Goal: Task Accomplishment & Management: Use online tool/utility

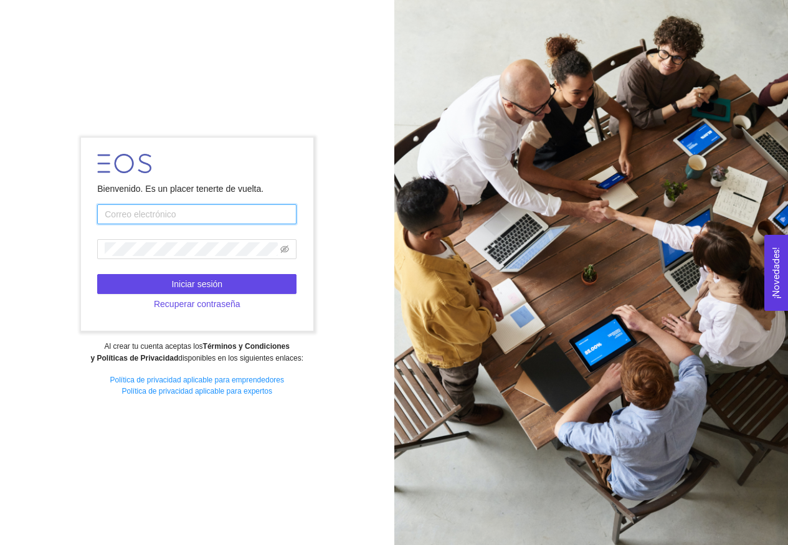
type input "[EMAIL_ADDRESS][DOMAIN_NAME]"
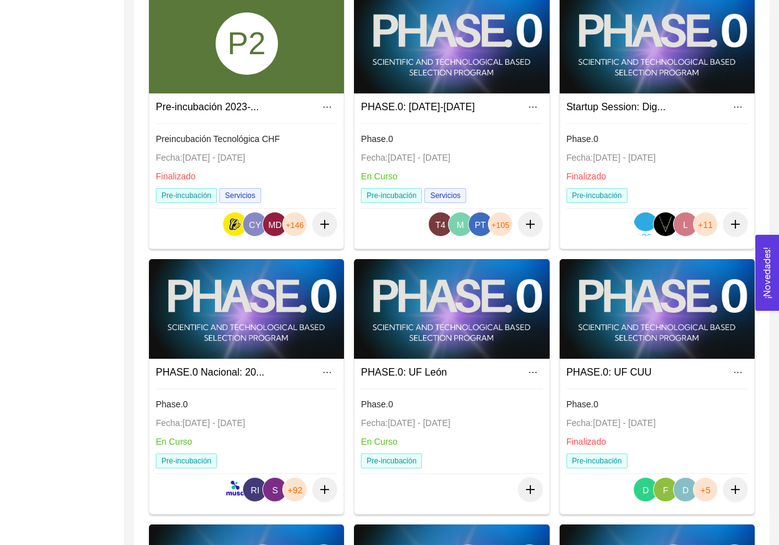
click at [287, 347] on div at bounding box center [246, 309] width 195 height 100
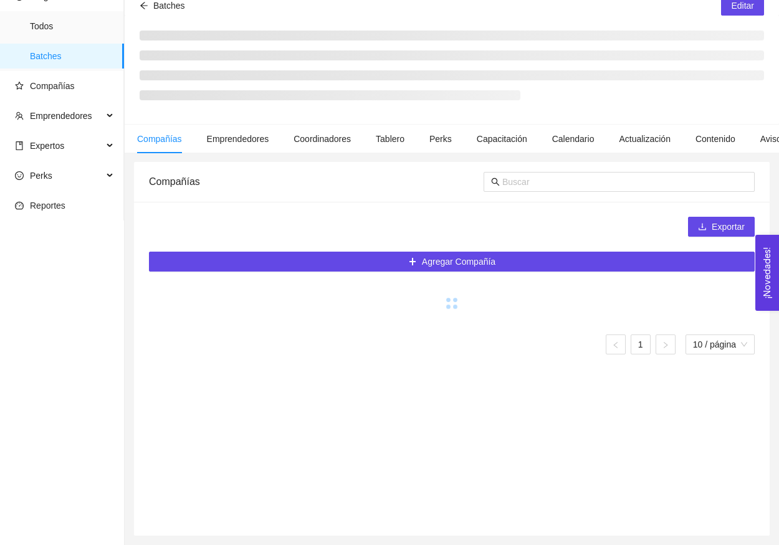
scroll to position [59, 0]
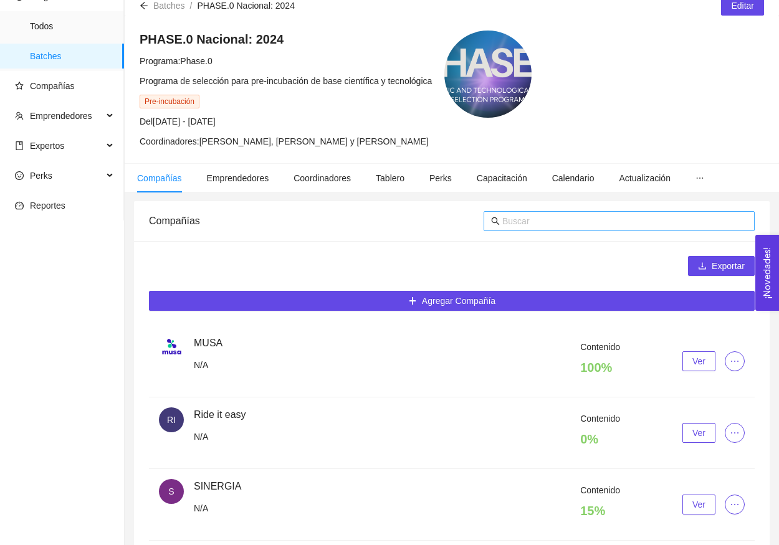
click at [537, 217] on input "text" at bounding box center [624, 221] width 245 height 14
type input "riego"
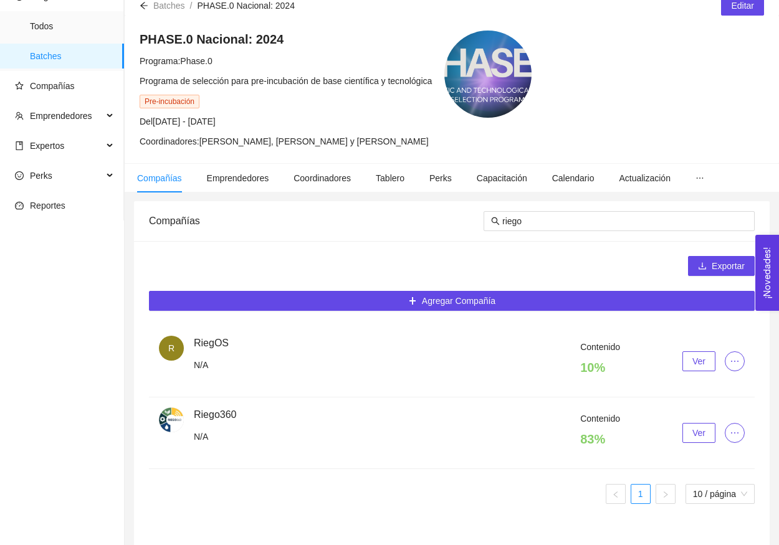
click at [702, 434] on span "Ver" at bounding box center [698, 433] width 13 height 14
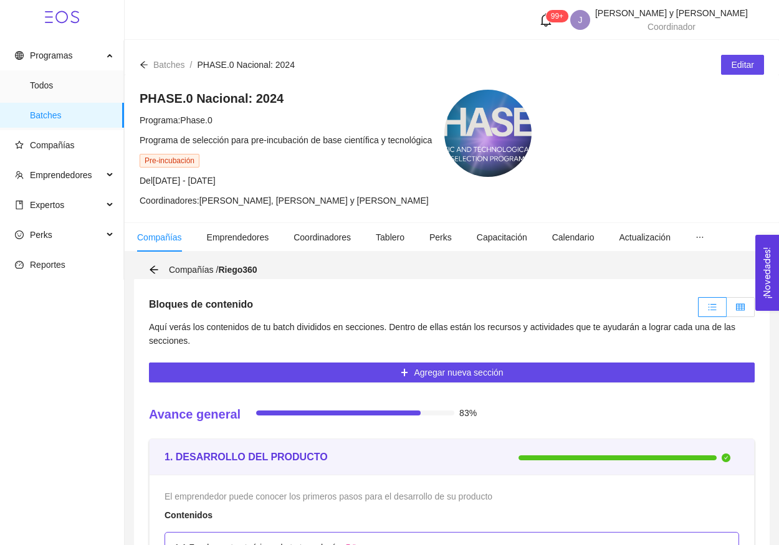
click at [738, 312] on span at bounding box center [740, 307] width 9 height 10
click at [727, 310] on input "radio" at bounding box center [727, 310] width 0 height 0
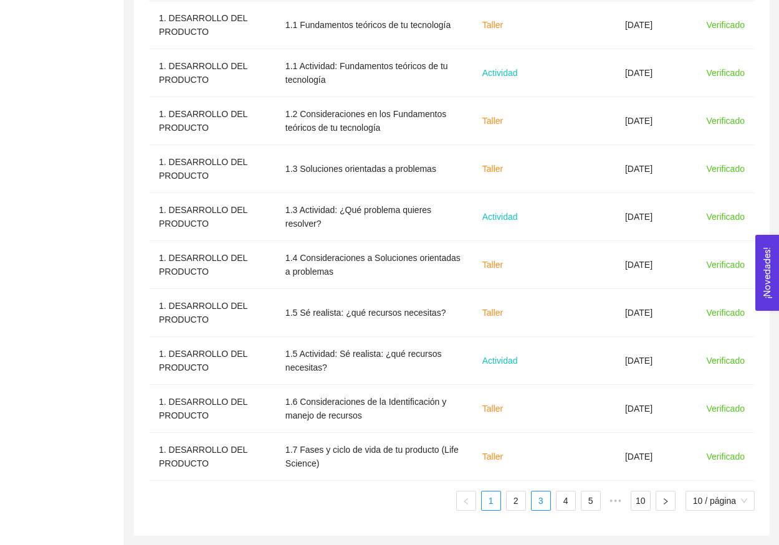
scroll to position [472, 0]
click at [532, 502] on link "3" at bounding box center [541, 501] width 19 height 19
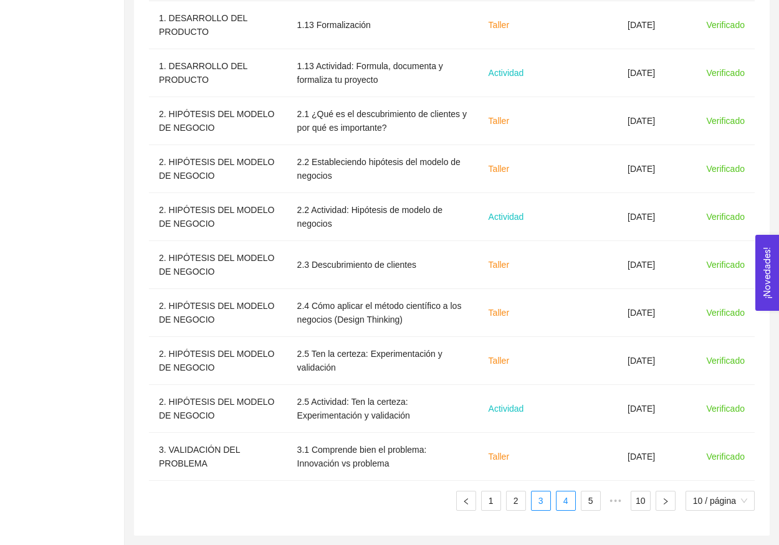
click at [558, 505] on link "4" at bounding box center [565, 501] width 19 height 19
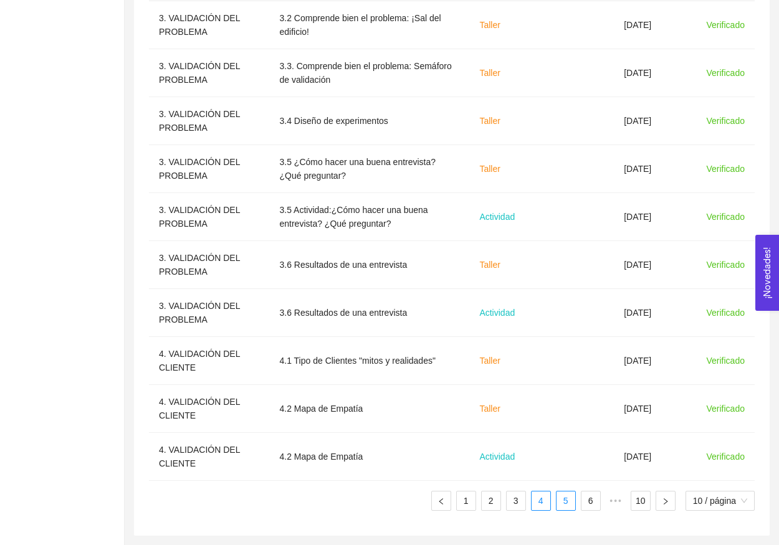
click at [562, 505] on link "5" at bounding box center [565, 501] width 19 height 19
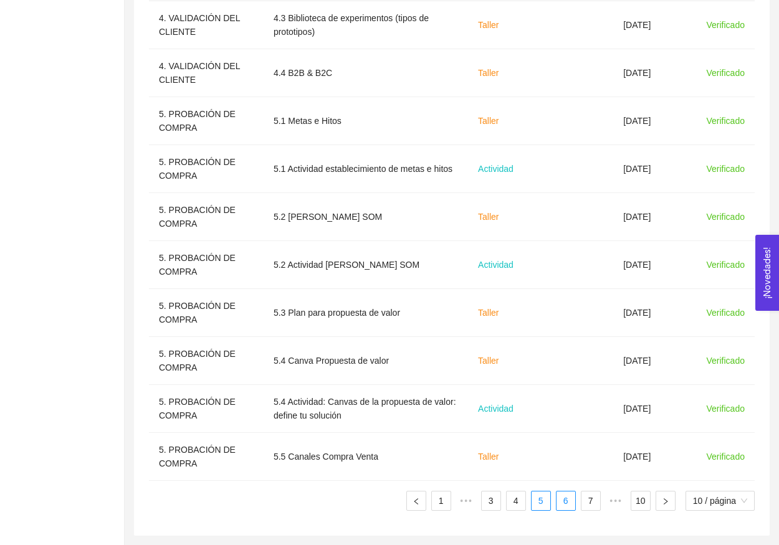
click at [564, 505] on link "6" at bounding box center [565, 501] width 19 height 19
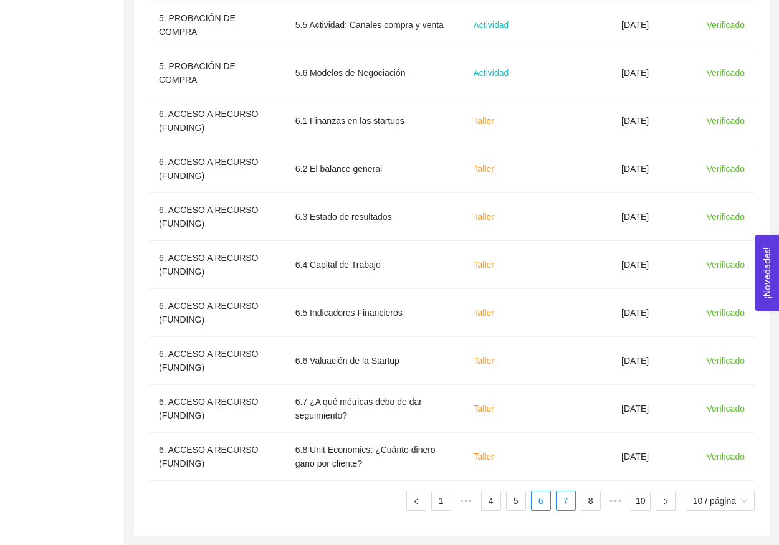
click at [568, 503] on link "7" at bounding box center [565, 501] width 19 height 19
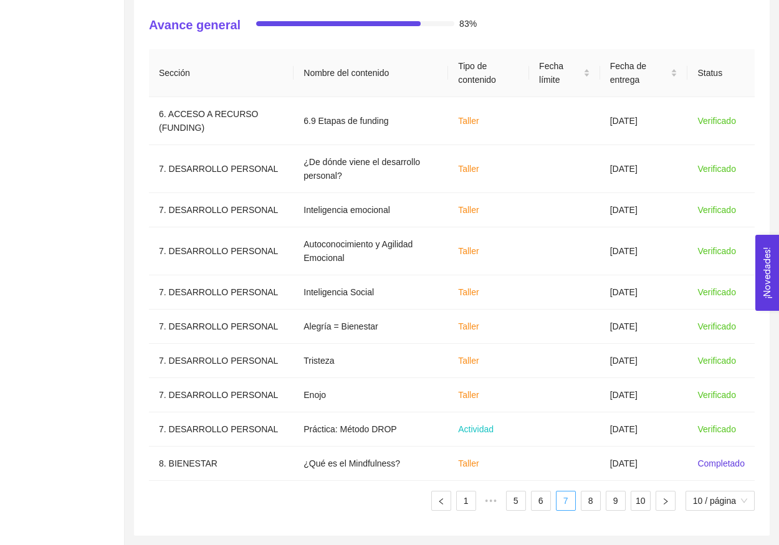
scroll to position [376, 0]
click at [568, 502] on link "7" at bounding box center [565, 501] width 19 height 19
click at [583, 504] on link "8" at bounding box center [590, 501] width 19 height 19
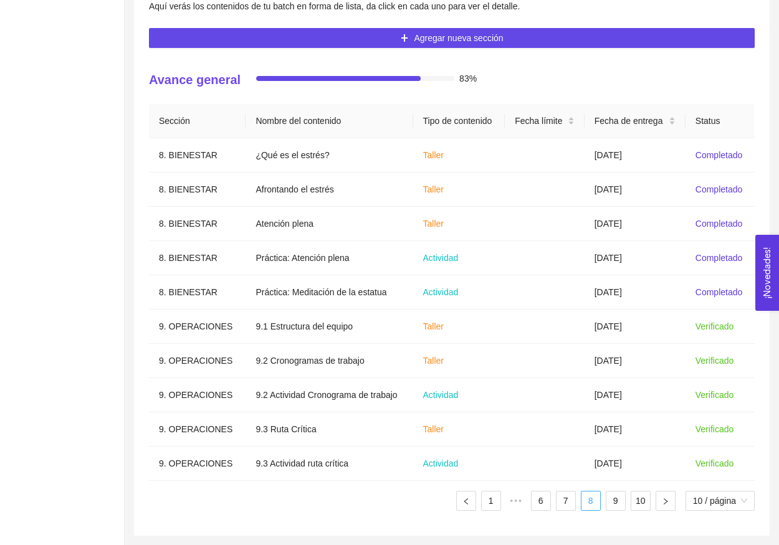
scroll to position [321, 0]
click at [609, 507] on link "9" at bounding box center [615, 501] width 19 height 19
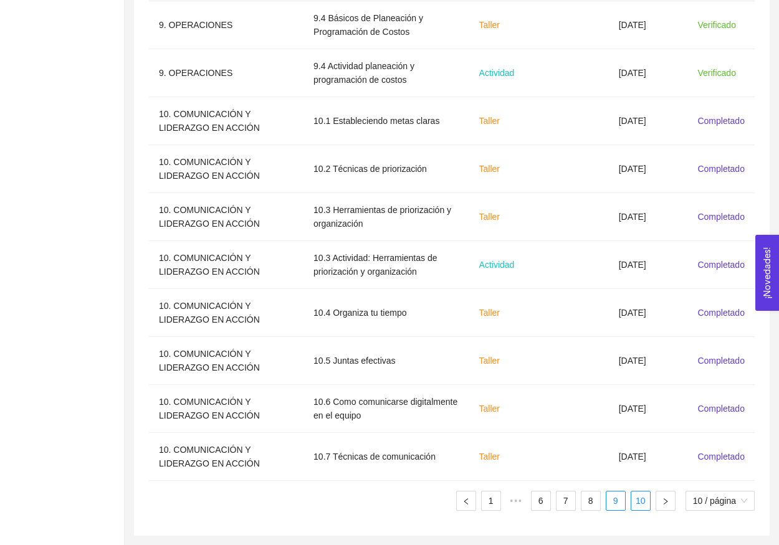
click at [645, 504] on link "10" at bounding box center [640, 501] width 19 height 19
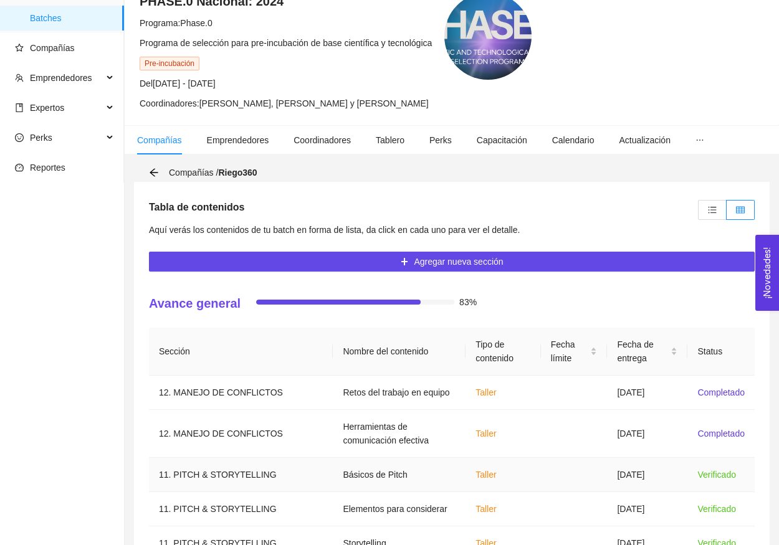
scroll to position [85, 0]
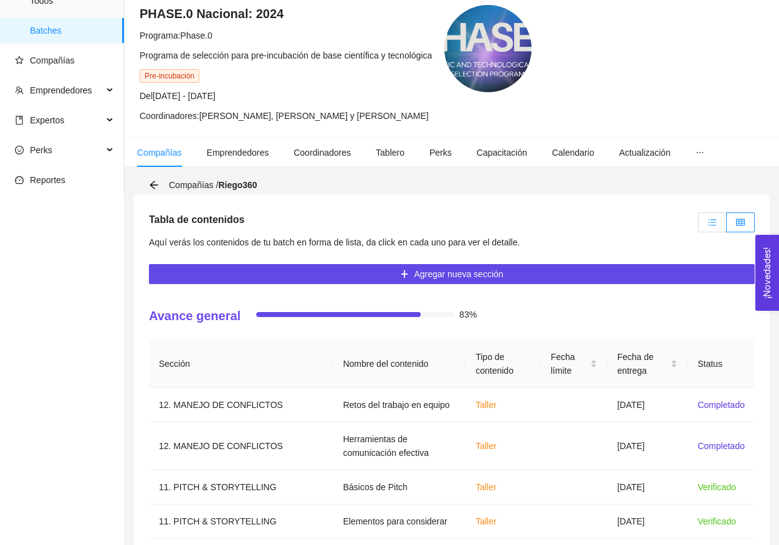
click at [715, 222] on icon "unordered-list" at bounding box center [713, 222] width 8 height 7
click at [699, 226] on input "radio" at bounding box center [699, 226] width 0 height 0
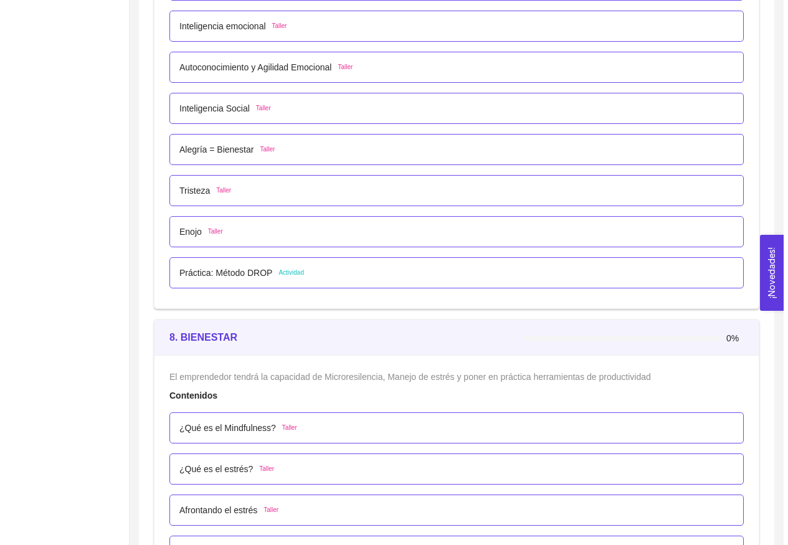
scroll to position [3857, 0]
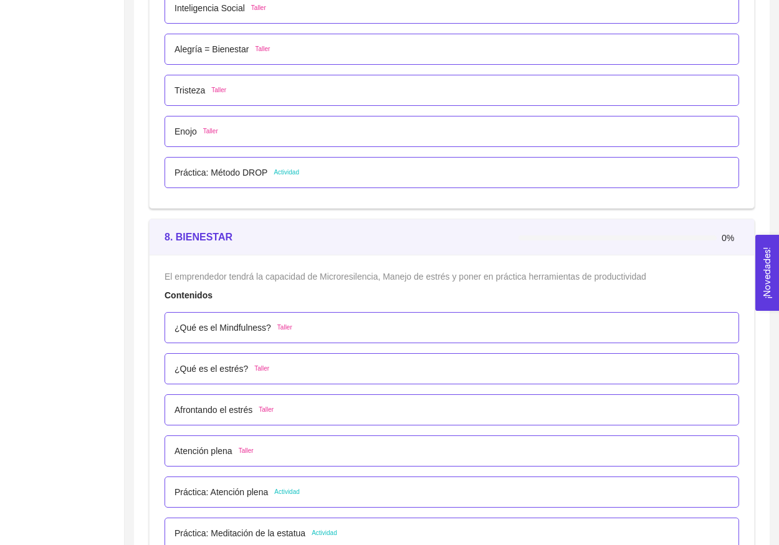
click at [299, 328] on div "¿Qué es el Mindfulness? Taller" at bounding box center [451, 328] width 555 height 14
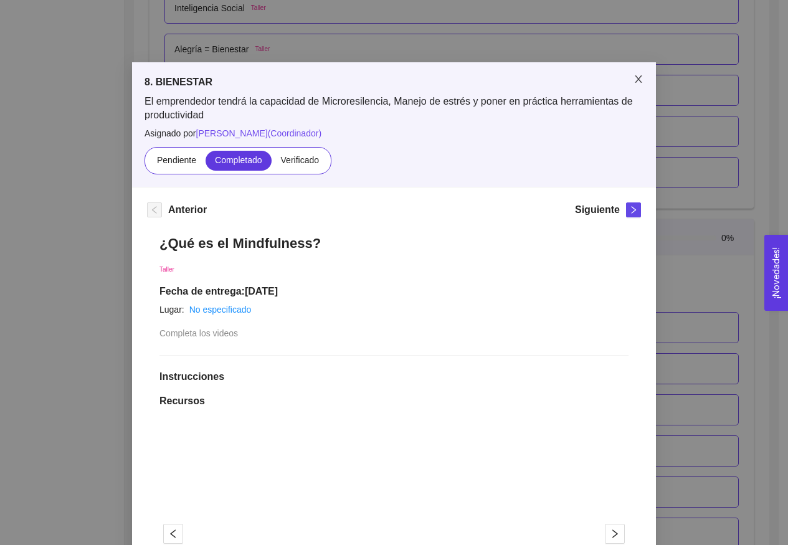
click at [637, 87] on span "Close" at bounding box center [638, 79] width 35 height 35
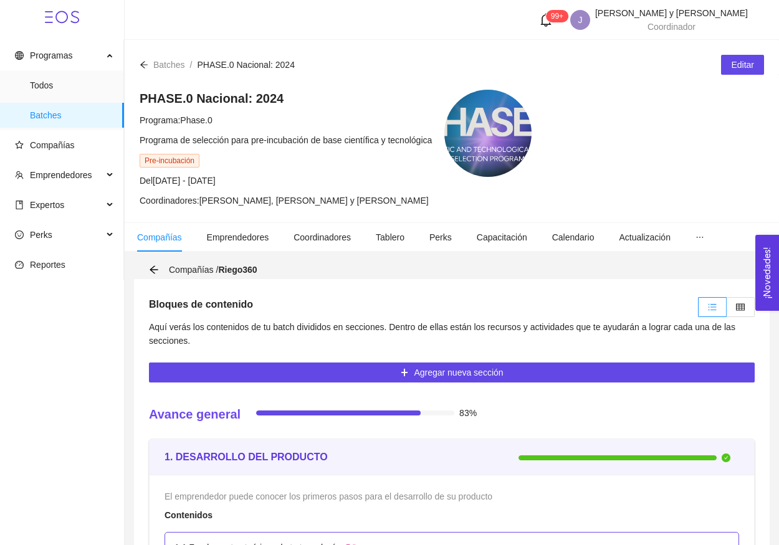
scroll to position [0, 0]
click at [743, 312] on label at bounding box center [741, 307] width 28 height 20
click at [727, 310] on input "radio" at bounding box center [727, 310] width 0 height 0
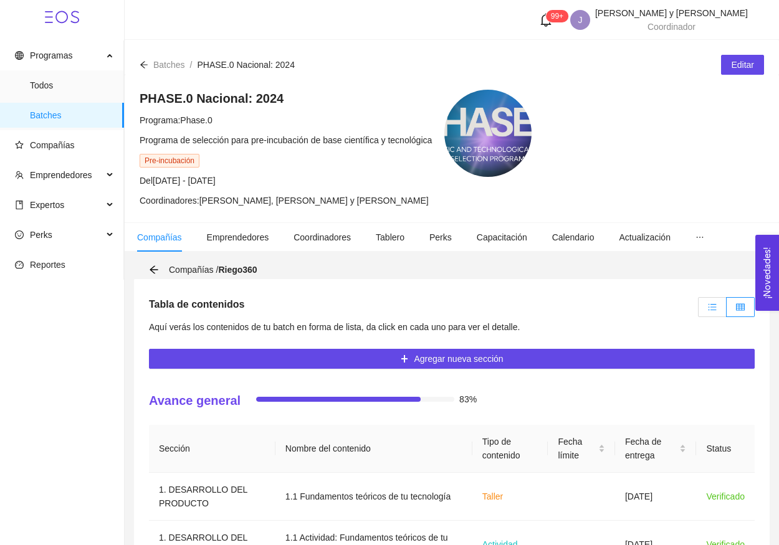
click at [704, 313] on label at bounding box center [712, 307] width 29 height 20
click at [699, 310] on input "radio" at bounding box center [699, 310] width 0 height 0
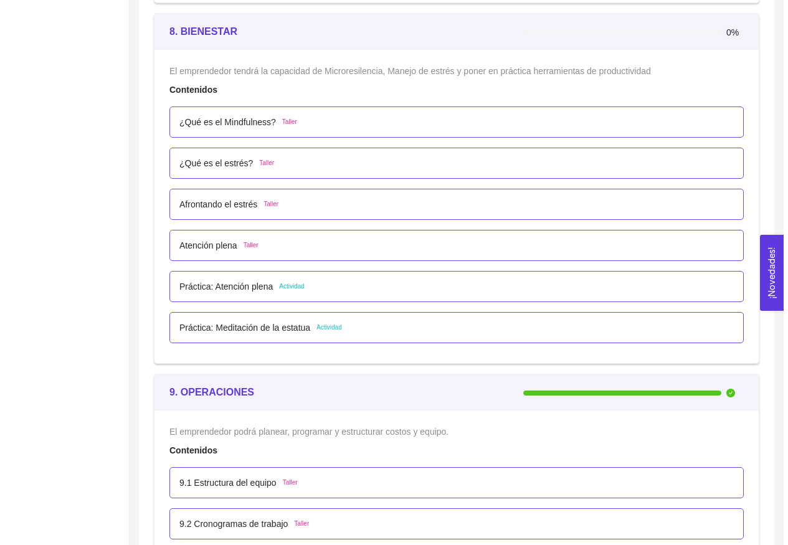
scroll to position [4001, 0]
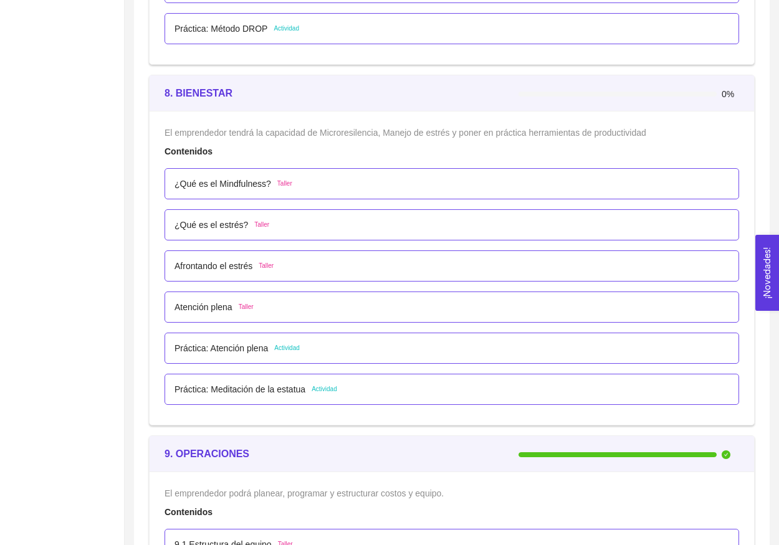
click at [237, 186] on p "¿Qué es el Mindfulness?" at bounding box center [222, 184] width 97 height 14
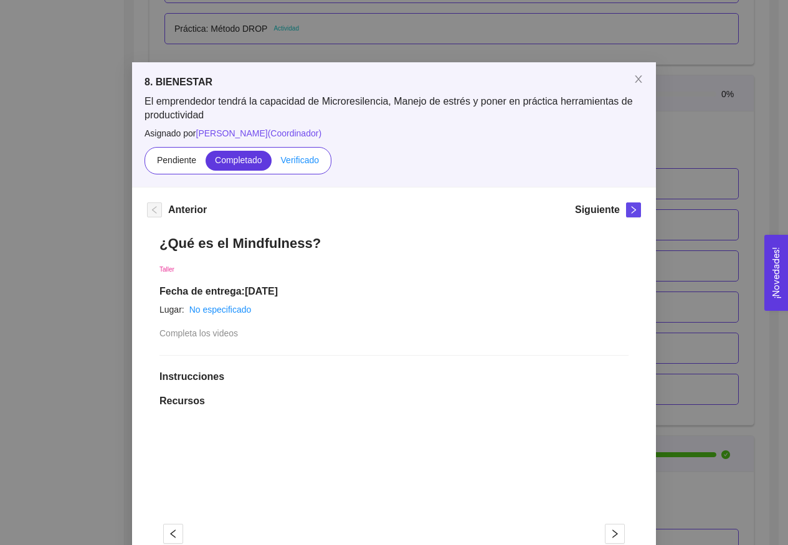
click at [304, 165] on label "Verificado" at bounding box center [300, 161] width 57 height 20
click at [272, 163] on input "Verificado" at bounding box center [272, 163] width 0 height 0
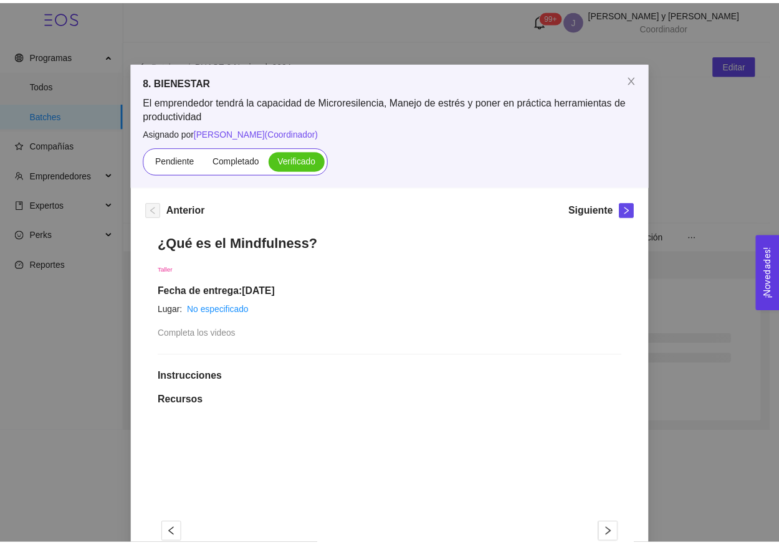
scroll to position [0, 0]
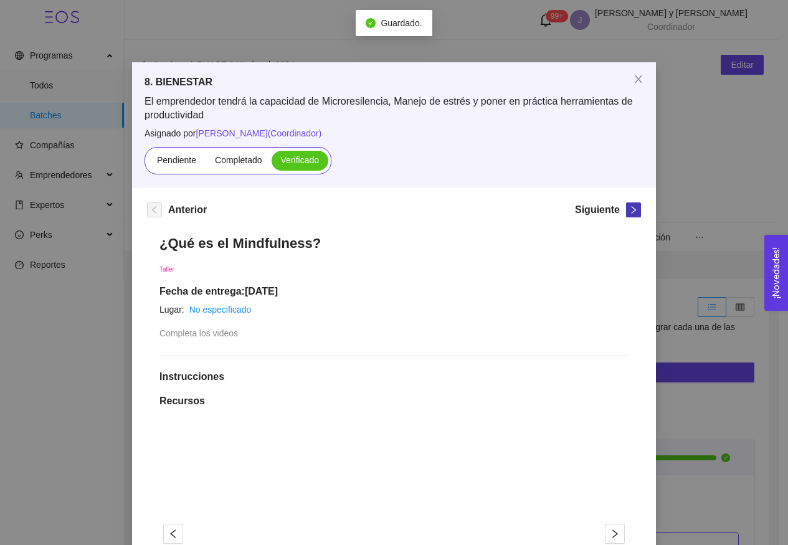
click at [632, 208] on icon "right" at bounding box center [634, 209] width 4 height 7
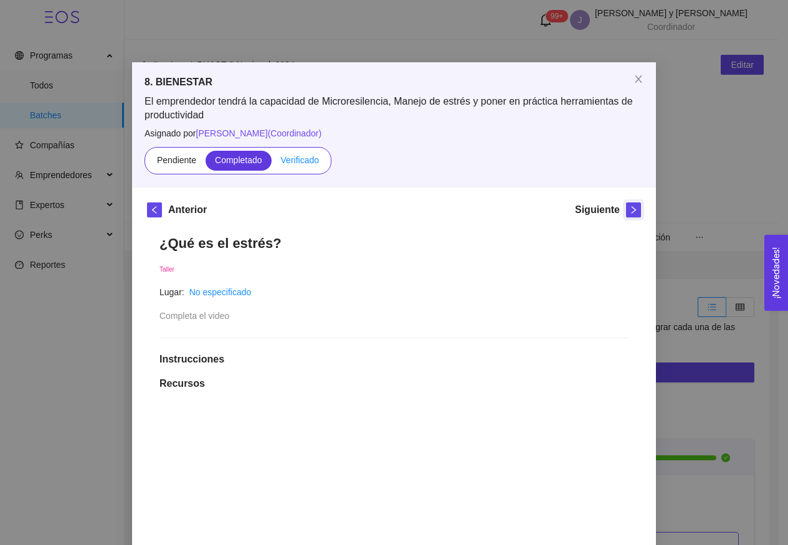
click at [299, 163] on span "Verificado" at bounding box center [300, 160] width 38 height 10
click at [272, 163] on input "Verificado" at bounding box center [272, 163] width 0 height 0
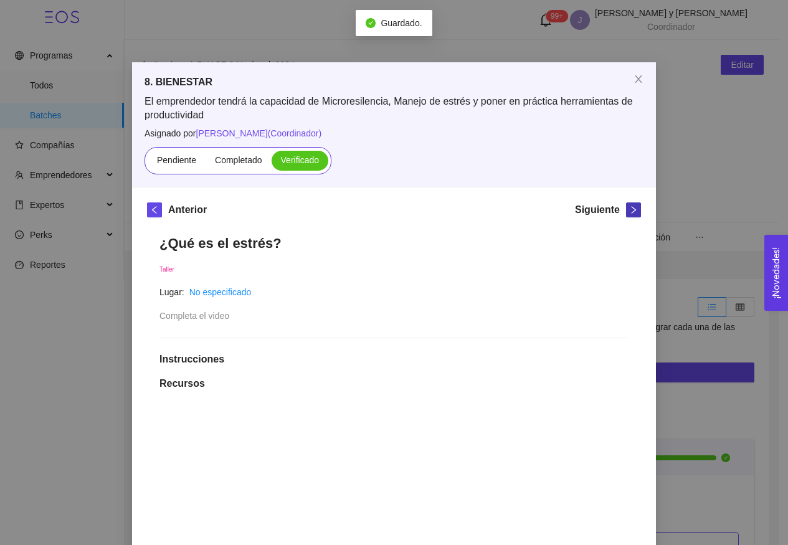
click at [629, 208] on icon "right" at bounding box center [633, 210] width 9 height 9
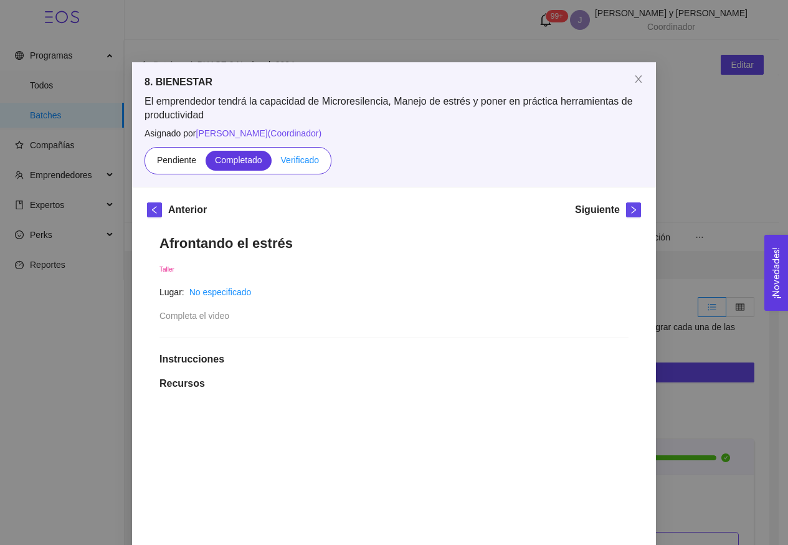
click at [299, 160] on span "Verificado" at bounding box center [300, 160] width 38 height 10
click at [272, 163] on input "Verificado" at bounding box center [272, 163] width 0 height 0
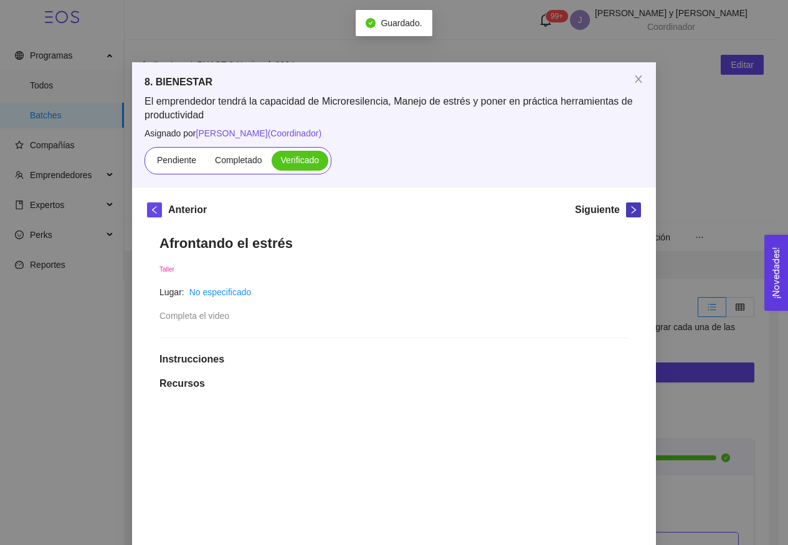
click at [632, 209] on icon "right" at bounding box center [634, 209] width 4 height 7
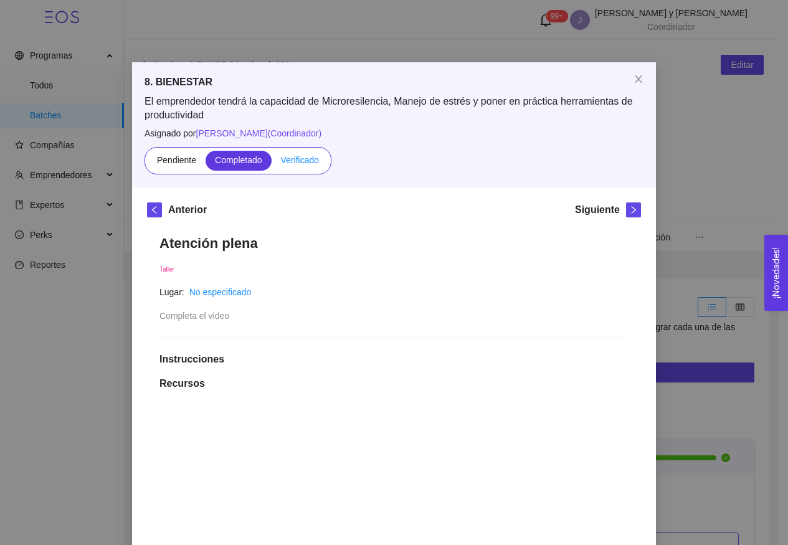
click at [289, 158] on span "Verificado" at bounding box center [300, 160] width 38 height 10
click at [272, 163] on input "Verificado" at bounding box center [272, 163] width 0 height 0
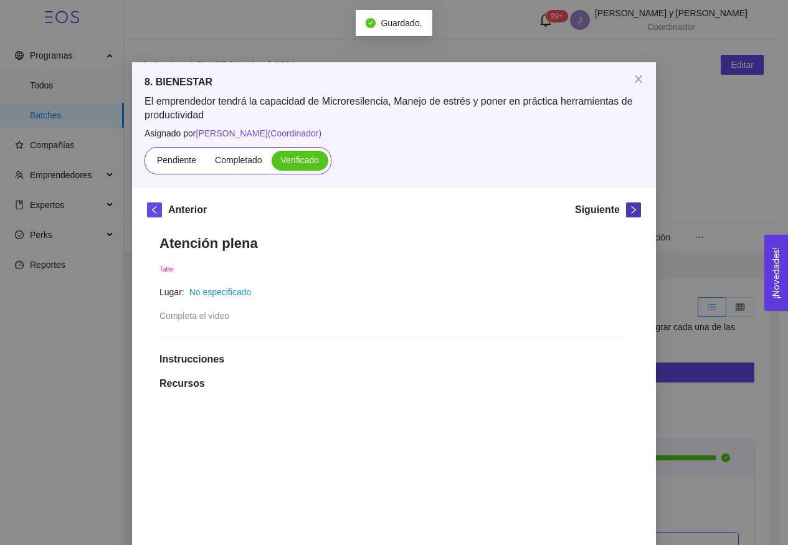
click at [627, 211] on span "right" at bounding box center [634, 210] width 14 height 9
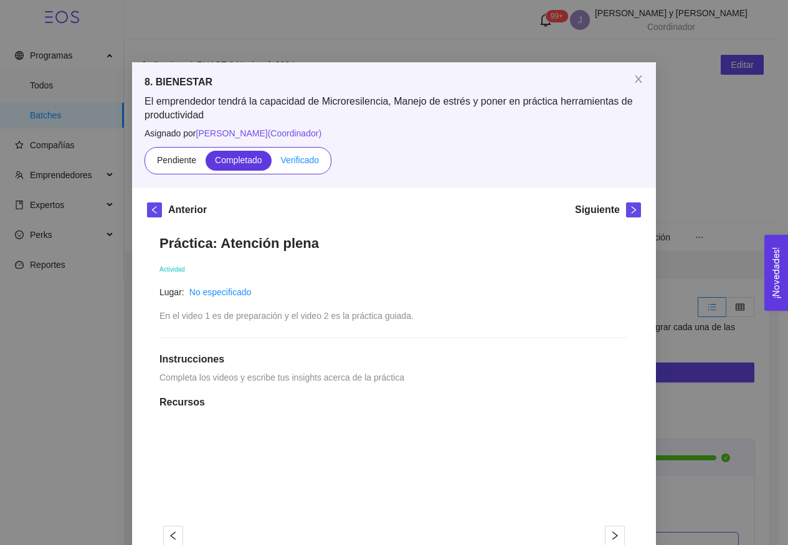
click at [289, 158] on span "Verificado" at bounding box center [300, 160] width 38 height 10
click at [272, 163] on input "Verificado" at bounding box center [272, 163] width 0 height 0
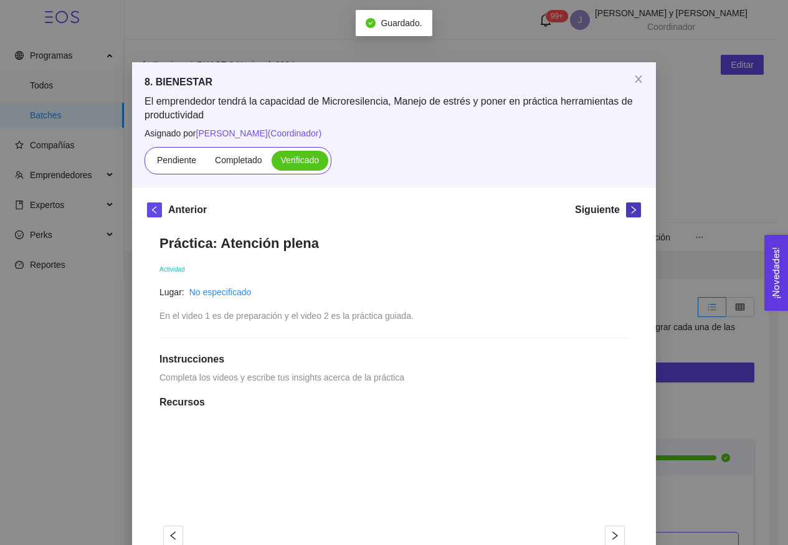
click at [629, 212] on icon "right" at bounding box center [633, 210] width 9 height 9
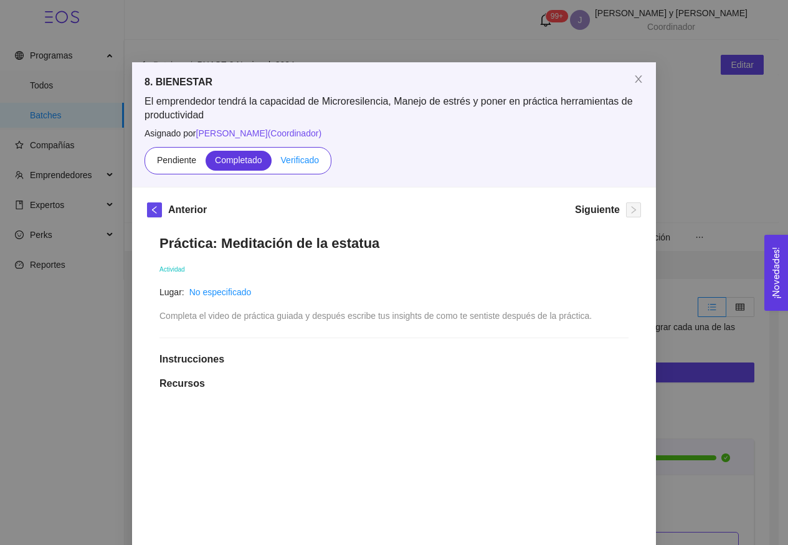
click at [307, 162] on span "Verificado" at bounding box center [300, 160] width 38 height 10
click at [272, 163] on input "Verificado" at bounding box center [272, 163] width 0 height 0
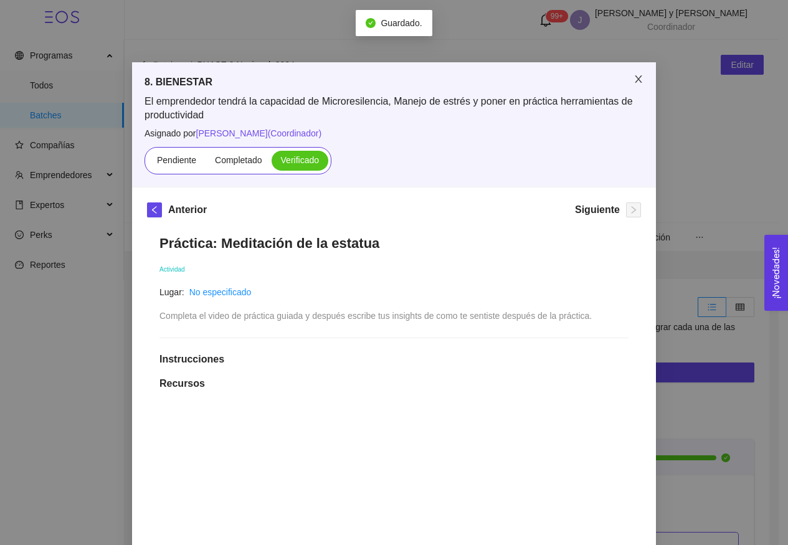
click at [635, 77] on icon "close" at bounding box center [639, 79] width 10 height 10
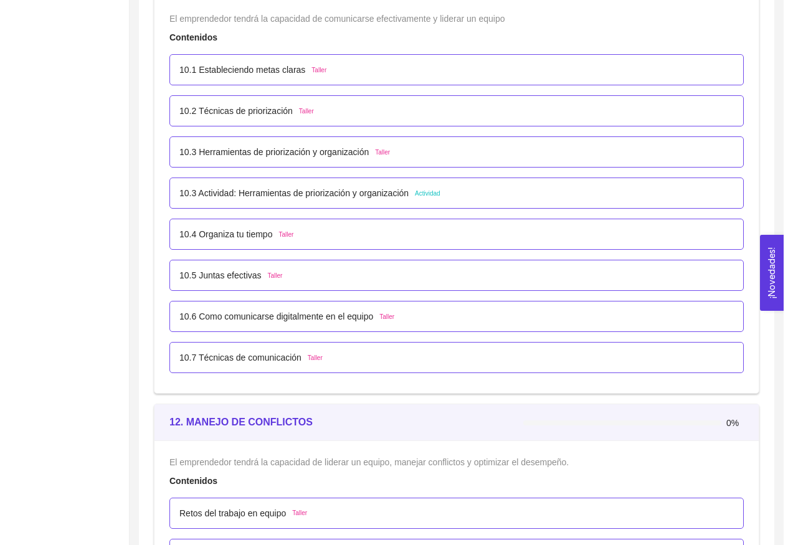
scroll to position [4864, 0]
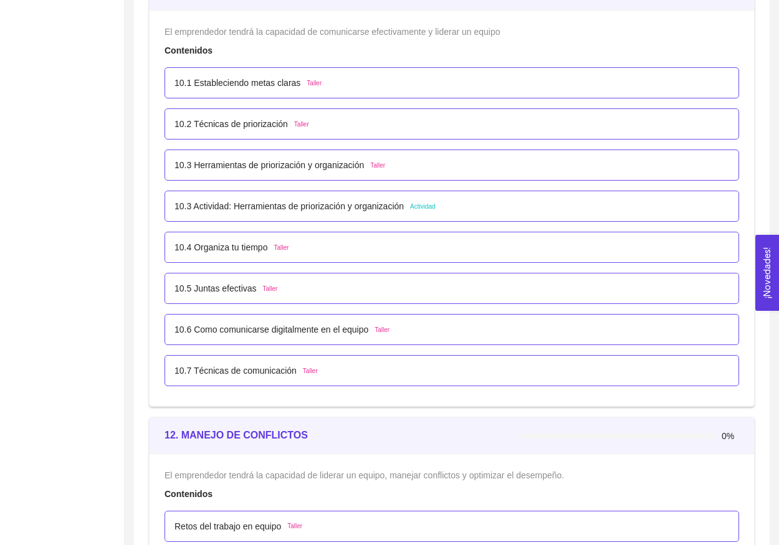
click at [300, 84] on p "10.1 Estableciendo metas claras" at bounding box center [237, 83] width 126 height 14
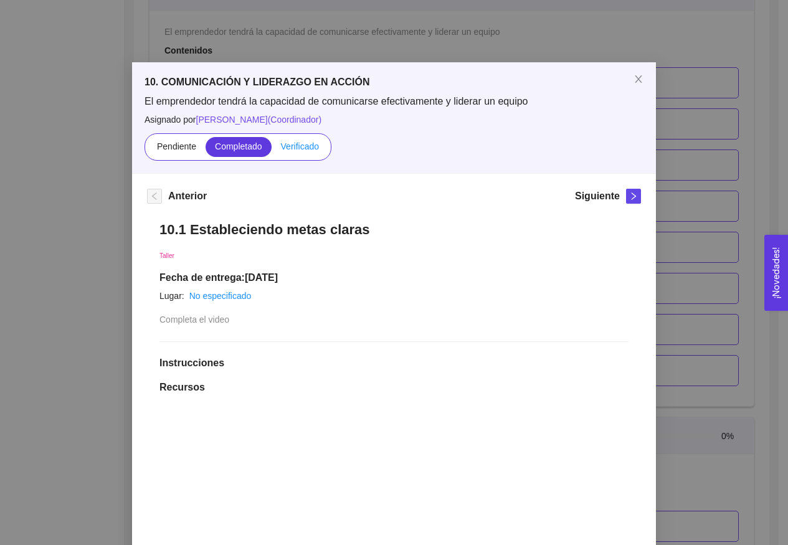
click at [314, 142] on span "Verificado" at bounding box center [300, 146] width 38 height 10
click at [272, 150] on input "Verificado" at bounding box center [272, 150] width 0 height 0
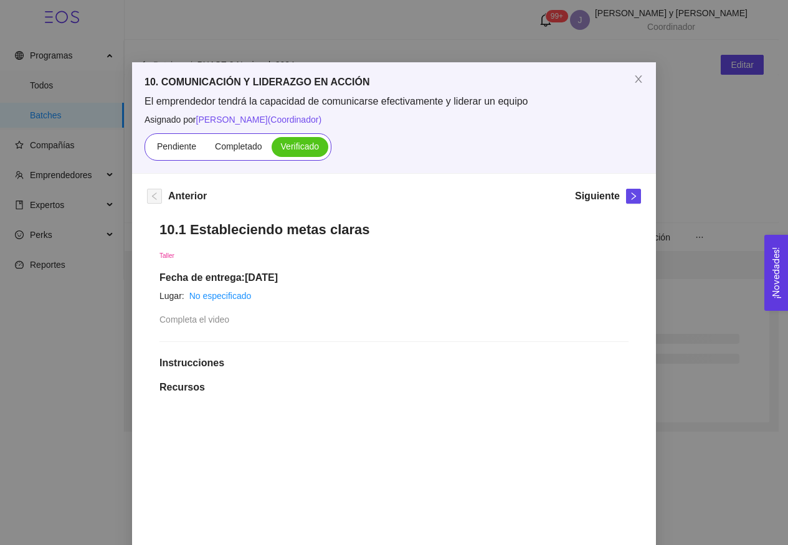
scroll to position [0, 0]
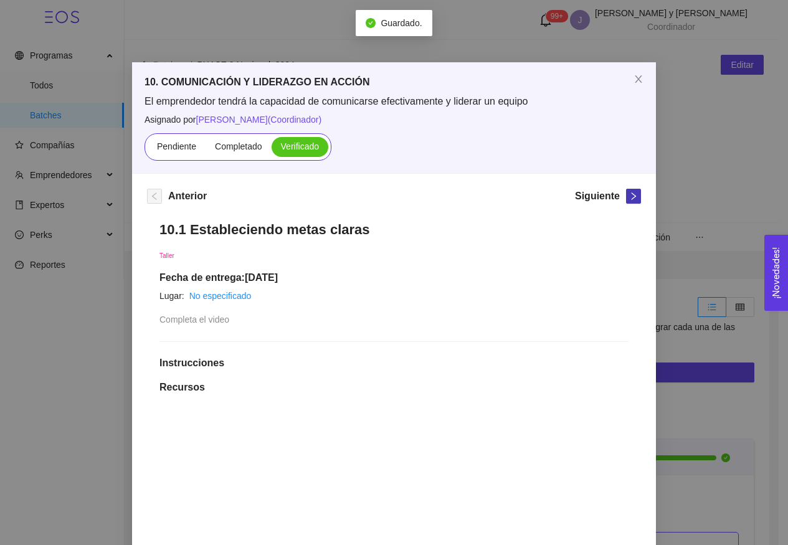
click at [629, 201] on button "button" at bounding box center [633, 196] width 15 height 15
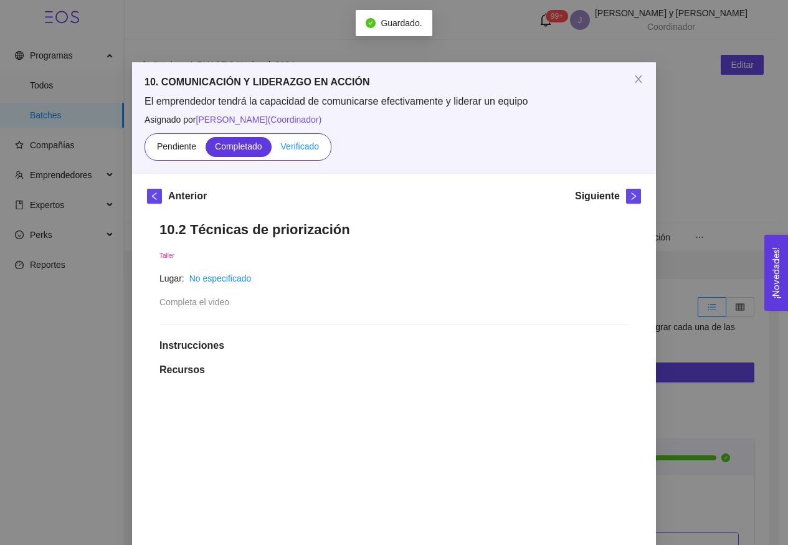
click at [289, 144] on span "Verificado" at bounding box center [300, 146] width 38 height 10
click at [272, 150] on input "Verificado" at bounding box center [272, 150] width 0 height 0
click at [629, 201] on button "button" at bounding box center [633, 196] width 15 height 15
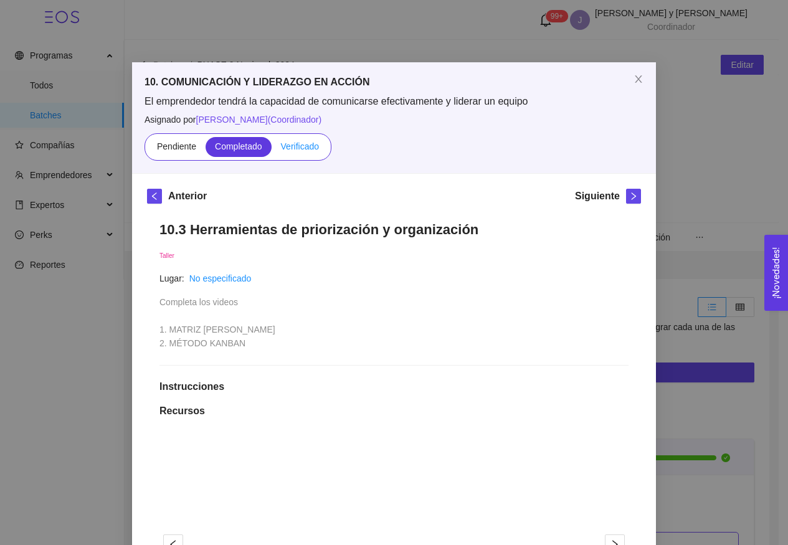
click at [306, 147] on span "Verificado" at bounding box center [300, 146] width 38 height 10
click at [272, 150] on input "Verificado" at bounding box center [272, 150] width 0 height 0
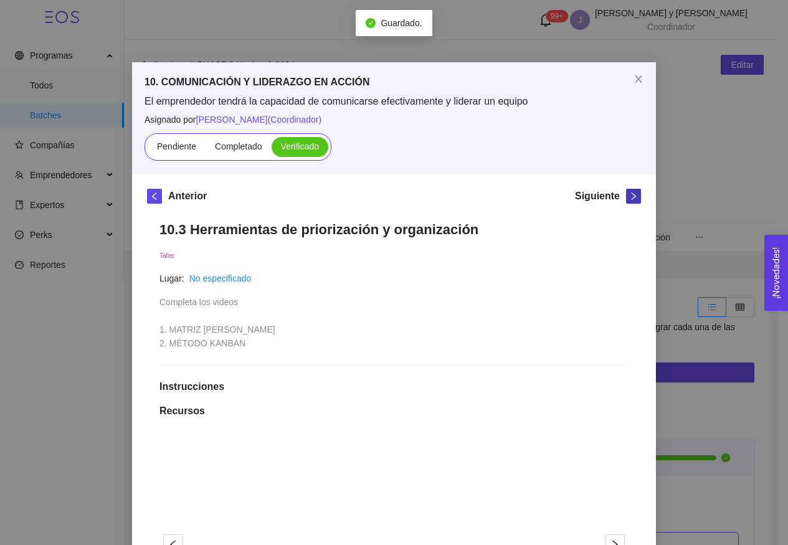
click at [629, 199] on icon "right" at bounding box center [633, 196] width 9 height 9
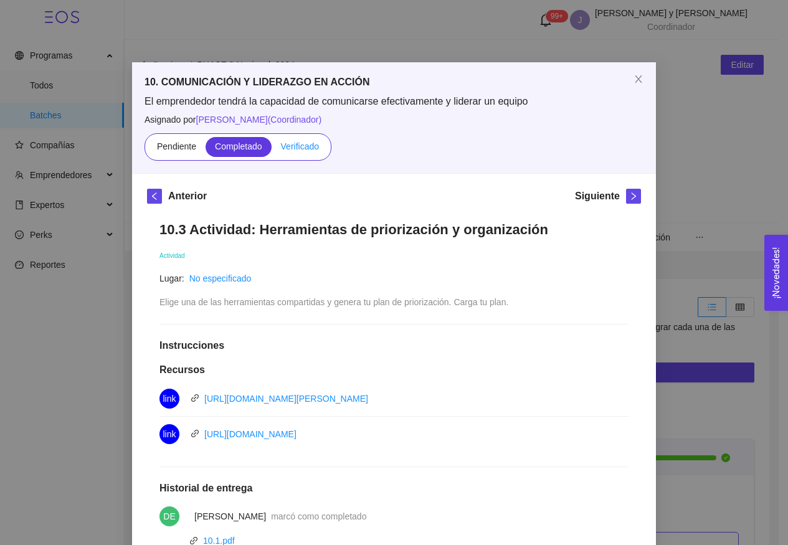
click at [318, 148] on label "Verificado" at bounding box center [300, 147] width 57 height 20
click at [272, 150] on input "Verificado" at bounding box center [272, 150] width 0 height 0
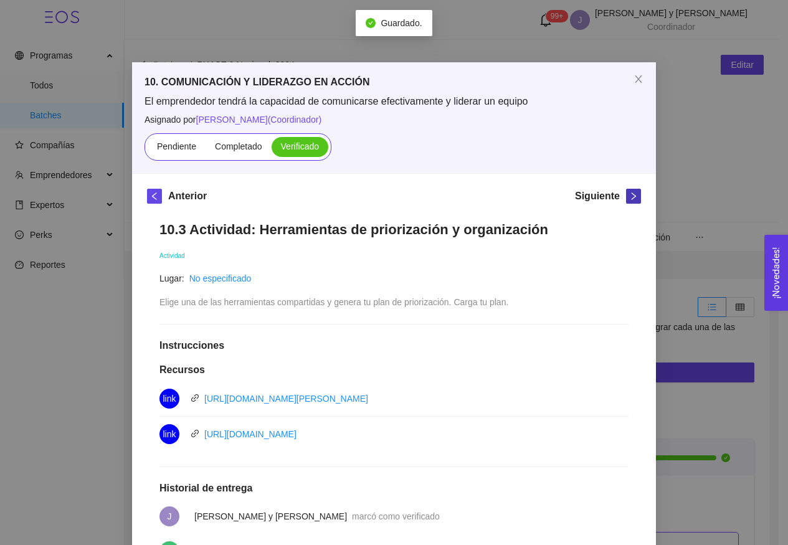
click at [632, 203] on button "button" at bounding box center [633, 196] width 15 height 15
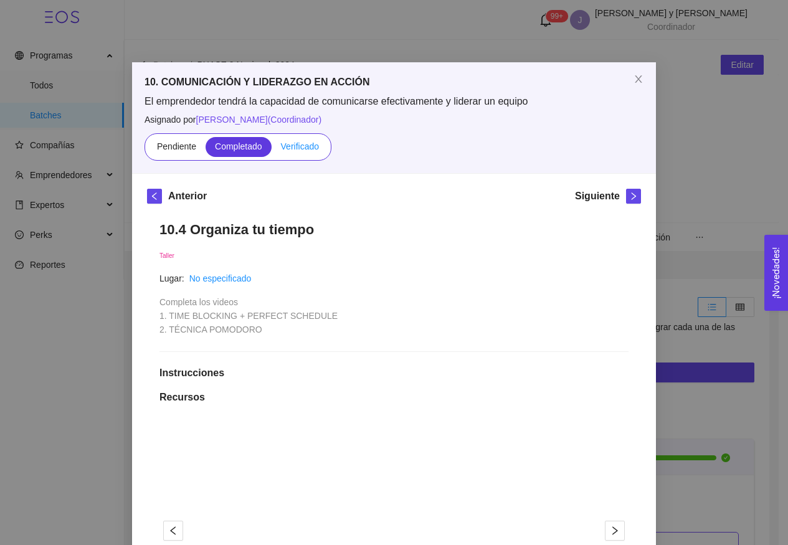
click at [310, 155] on label "Verificado" at bounding box center [300, 147] width 57 height 20
click at [272, 150] on input "Verificado" at bounding box center [272, 150] width 0 height 0
click at [629, 197] on icon "right" at bounding box center [633, 196] width 9 height 9
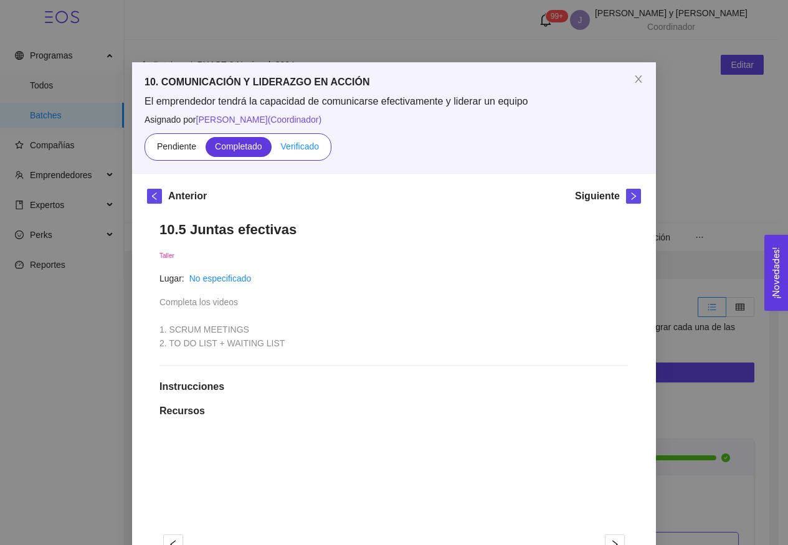
click at [317, 147] on label "Verificado" at bounding box center [300, 147] width 57 height 20
click at [272, 150] on input "Verificado" at bounding box center [272, 150] width 0 height 0
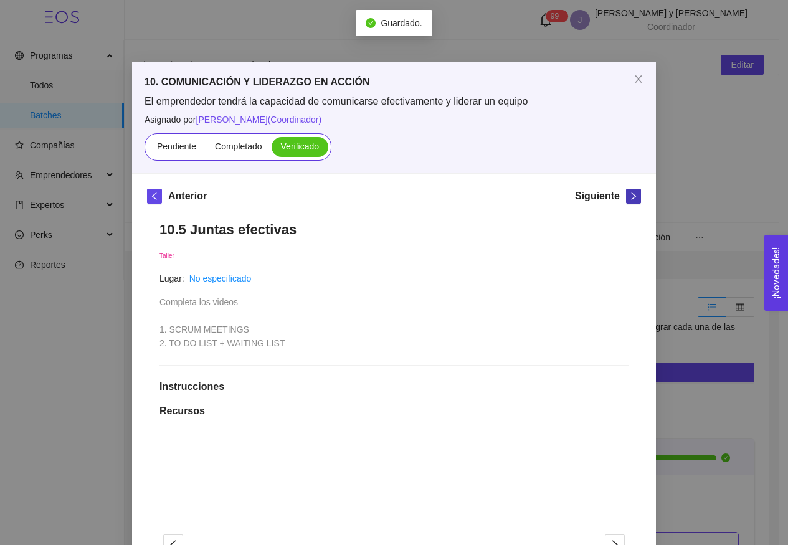
click at [629, 196] on icon "right" at bounding box center [633, 196] width 9 height 9
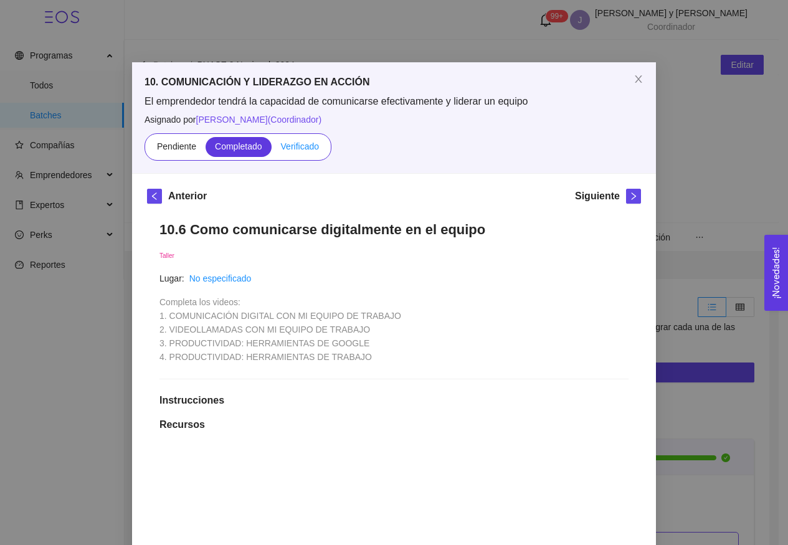
click at [306, 147] on span "Verificado" at bounding box center [300, 146] width 38 height 10
click at [272, 150] on input "Verificado" at bounding box center [272, 150] width 0 height 0
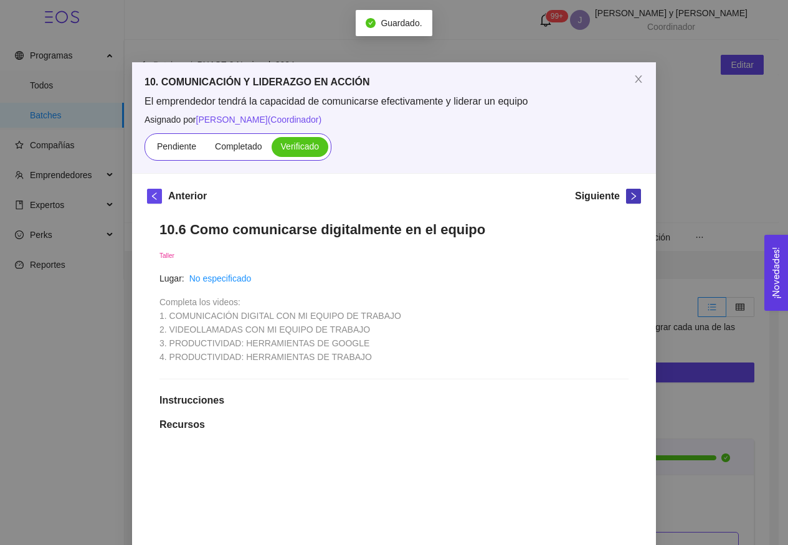
click at [628, 202] on button "button" at bounding box center [633, 196] width 15 height 15
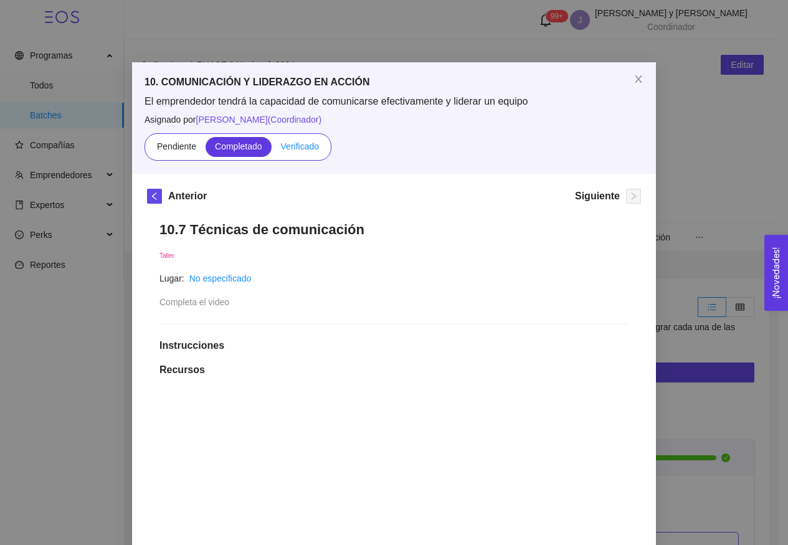
click at [283, 153] on label "Verificado" at bounding box center [300, 147] width 57 height 20
click at [272, 150] on input "Verificado" at bounding box center [272, 150] width 0 height 0
click at [639, 83] on icon "close" at bounding box center [639, 79] width 10 height 10
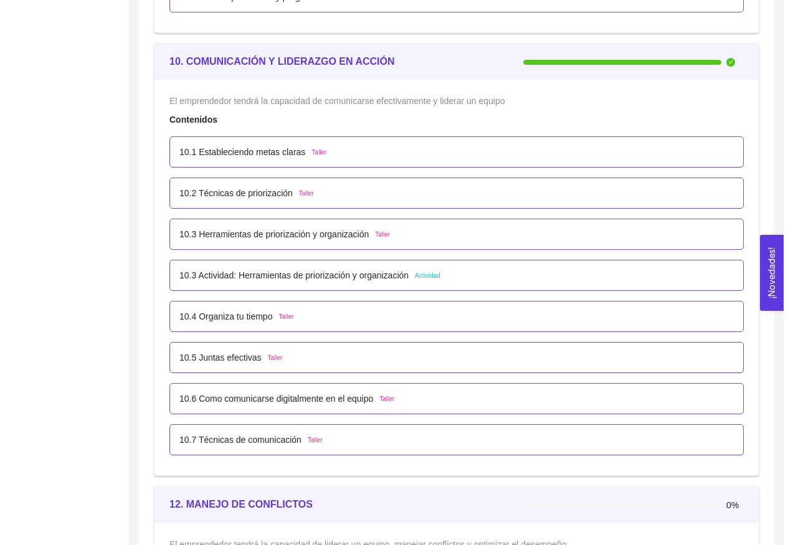
scroll to position [4980, 0]
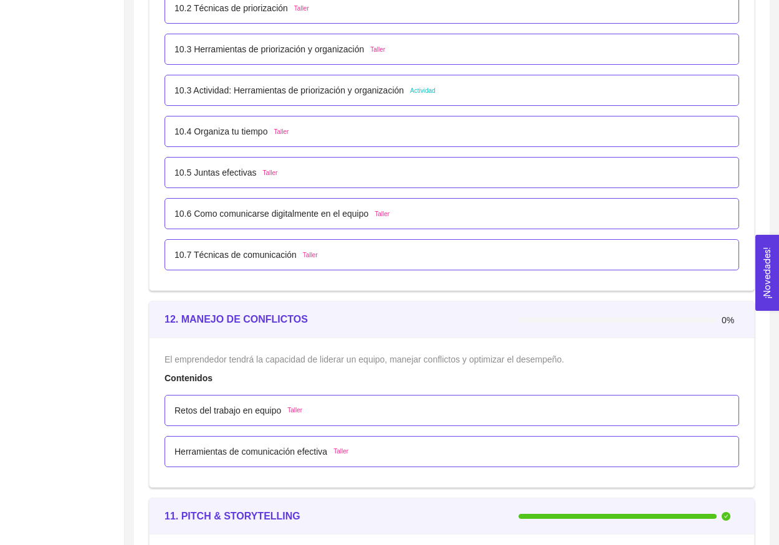
click at [259, 405] on p "Retos del trabajo en equipo" at bounding box center [227, 411] width 107 height 14
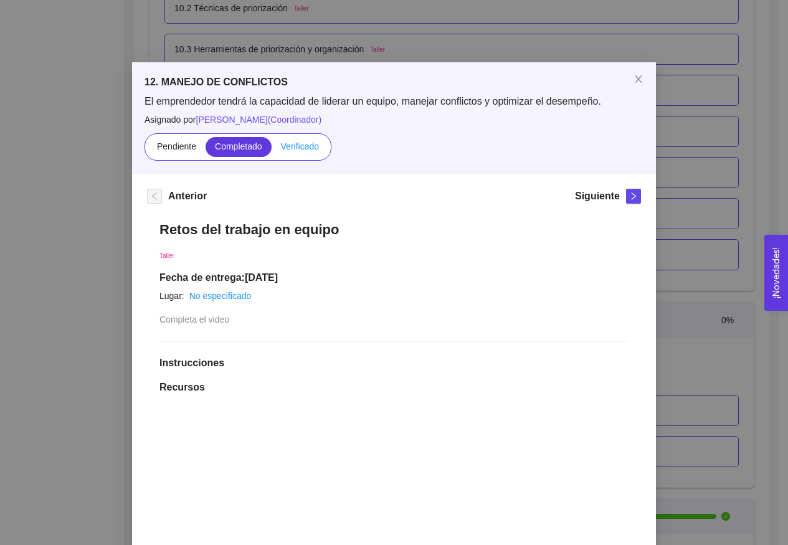
click at [298, 151] on label "Verificado" at bounding box center [300, 147] width 57 height 20
click at [272, 150] on input "Verificado" at bounding box center [272, 150] width 0 height 0
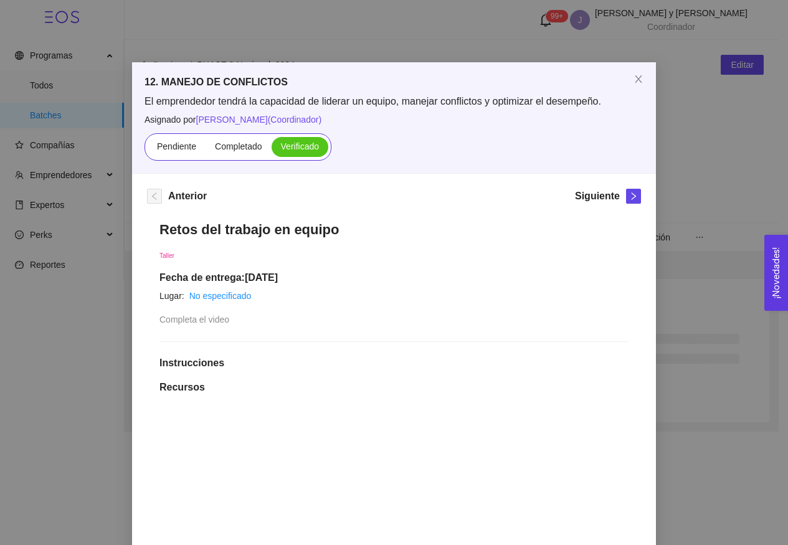
scroll to position [0, 0]
click at [629, 200] on icon "right" at bounding box center [633, 196] width 9 height 9
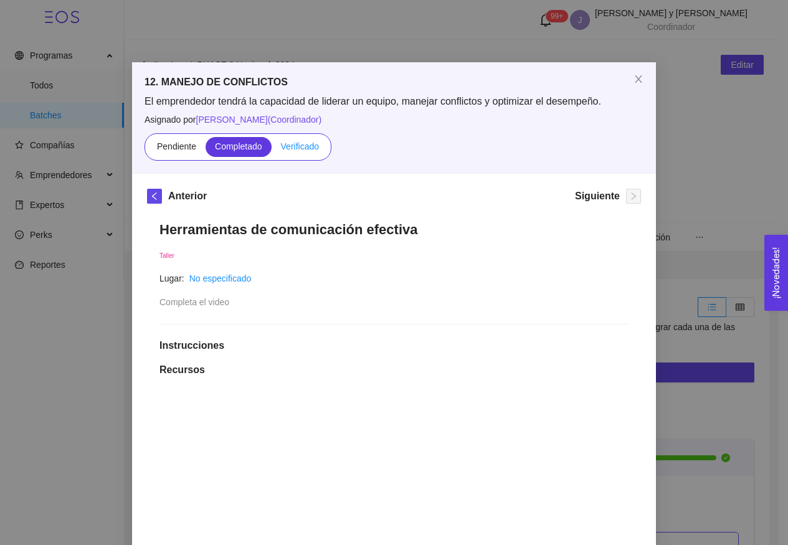
click at [294, 156] on label "Verificado" at bounding box center [300, 147] width 57 height 20
click at [272, 150] on input "Verificado" at bounding box center [272, 150] width 0 height 0
click at [634, 78] on icon "close" at bounding box center [639, 79] width 10 height 10
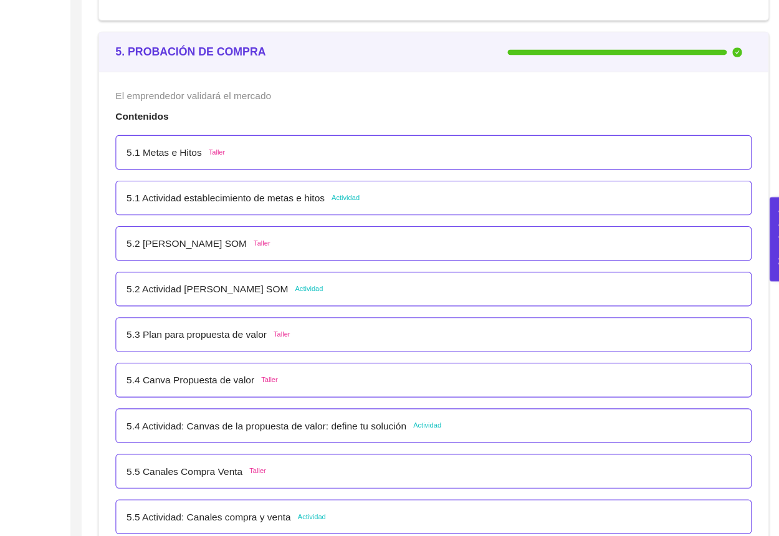
scroll to position [2559, 0]
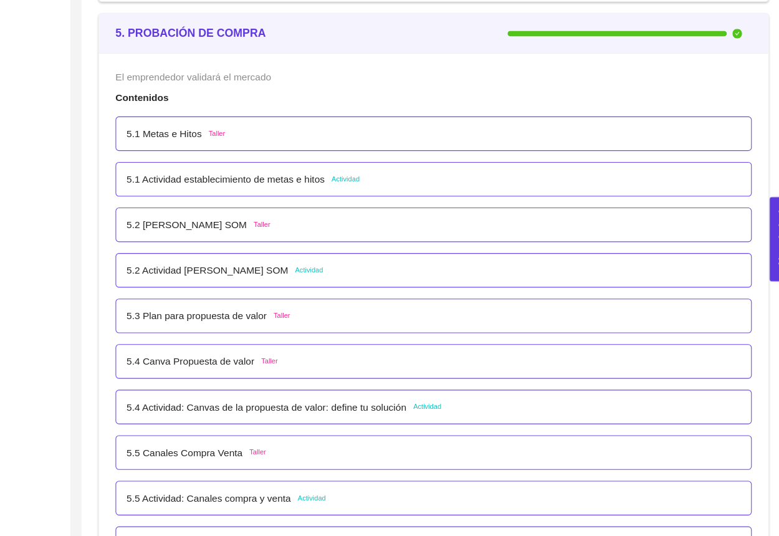
click at [227, 289] on p "5.2 Actividad [PERSON_NAME] SOM" at bounding box center [247, 296] width 146 height 14
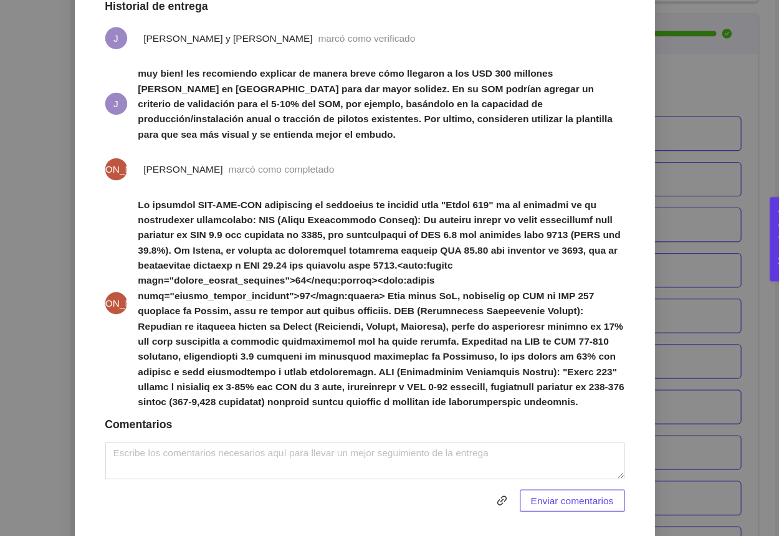
scroll to position [426, 0]
